Goal: Navigation & Orientation: Find specific page/section

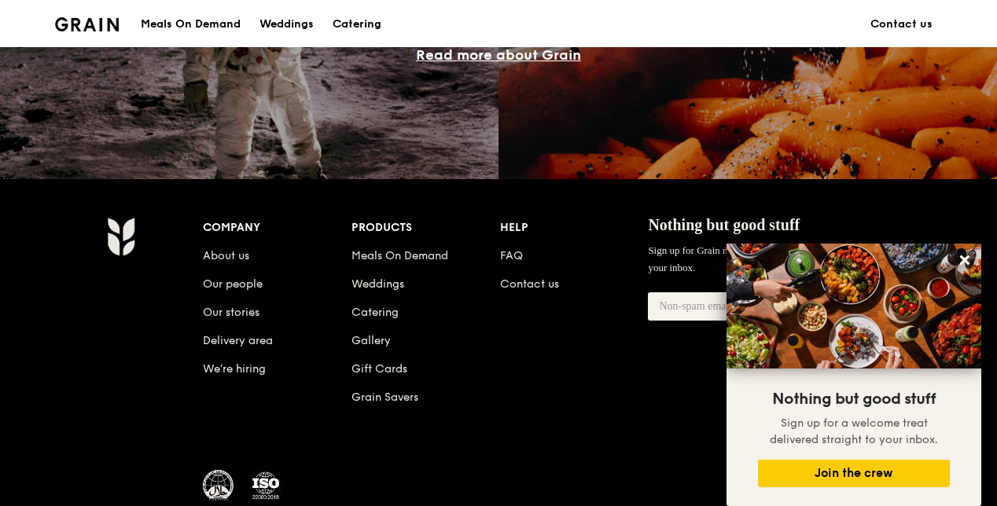
scroll to position [1563, 0]
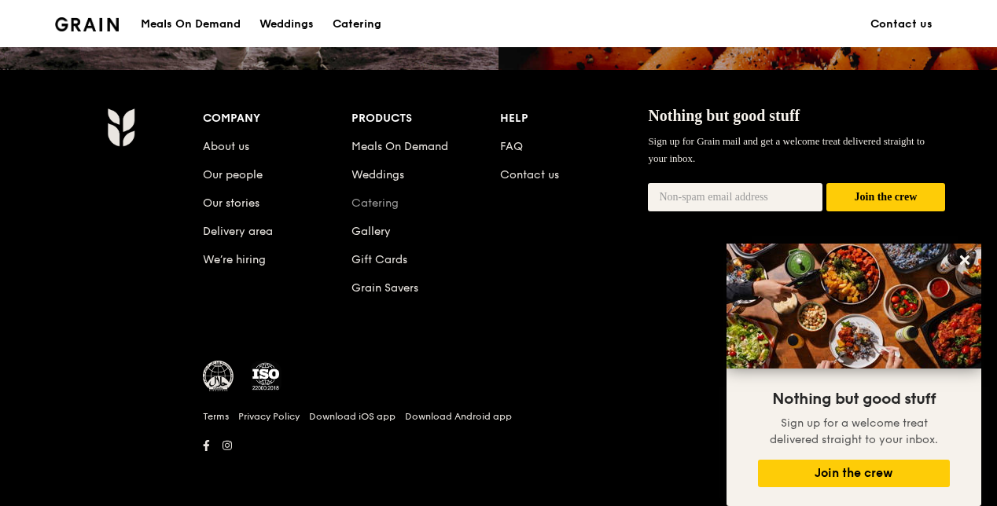
click at [385, 201] on link "Catering" at bounding box center [374, 203] width 47 height 13
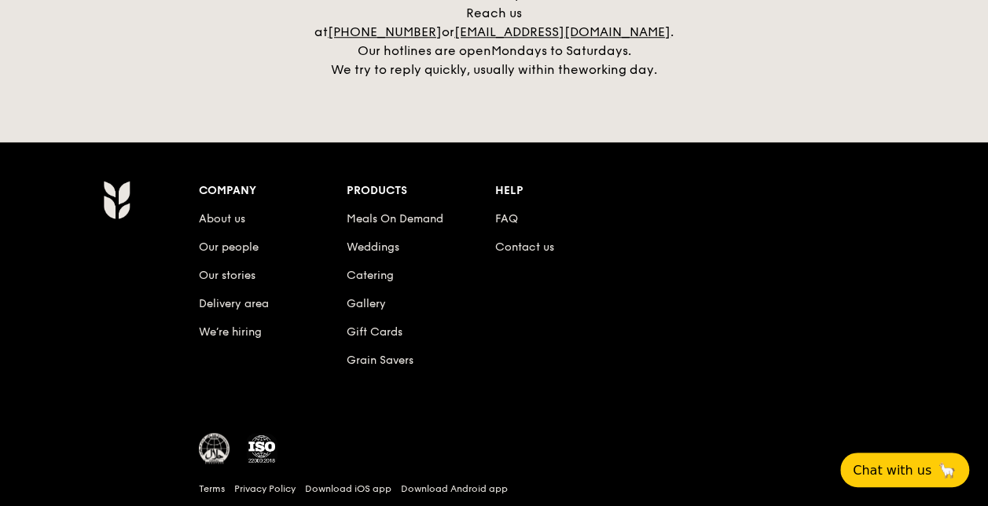
scroll to position [3754, 0]
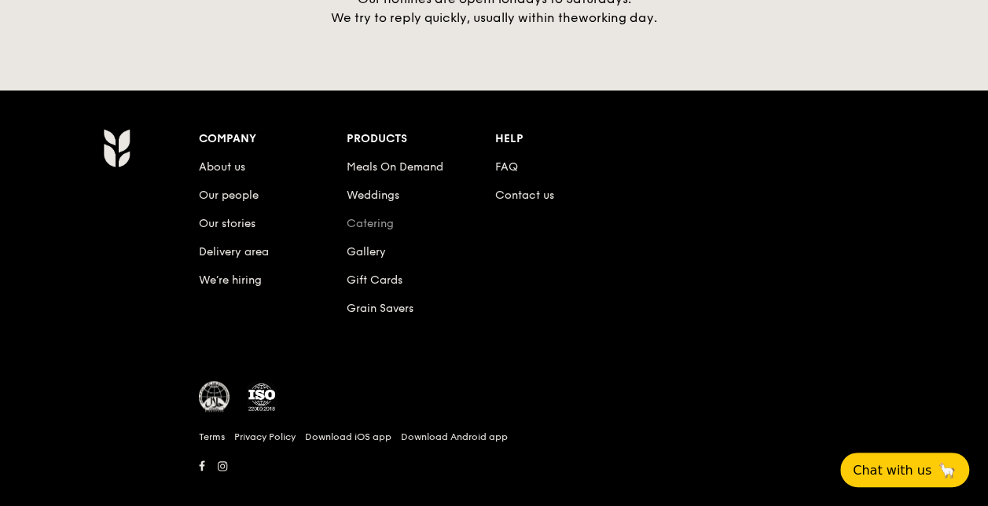
click at [376, 217] on link "Catering" at bounding box center [370, 223] width 47 height 13
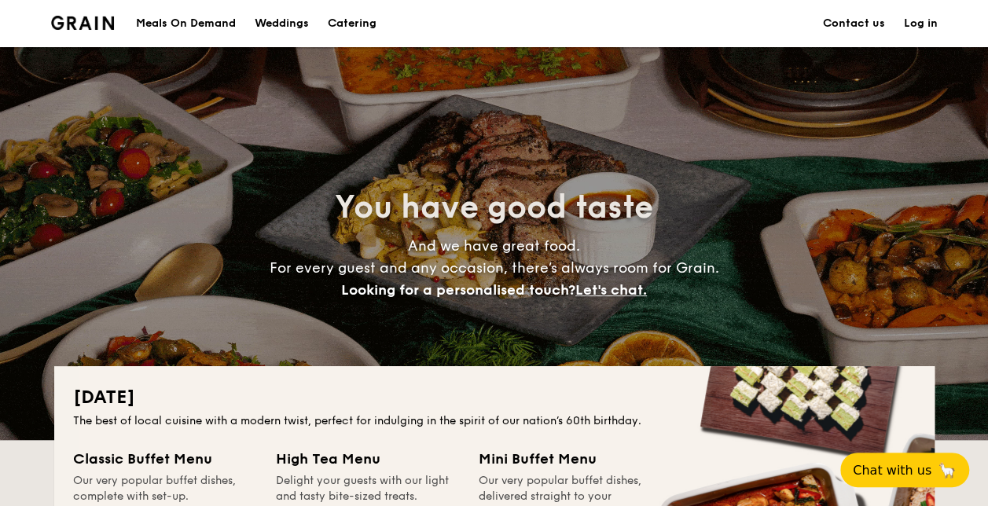
scroll to position [550, 0]
